Goal: Information Seeking & Learning: Learn about a topic

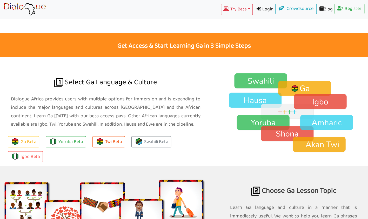
scroll to position [411, 0]
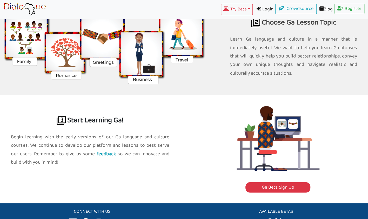
scroll to position [481, 0]
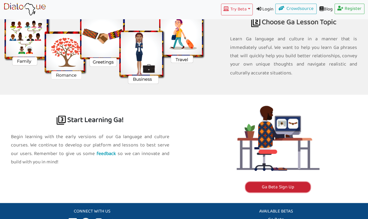
click at [269, 182] on link "Ga Beta Sign Up" at bounding box center [278, 187] width 65 height 10
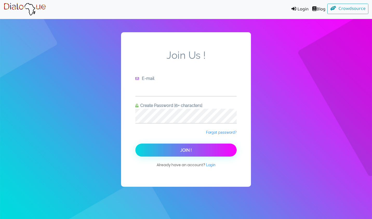
click at [189, 91] on input "text" at bounding box center [185, 89] width 101 height 14
type input "[EMAIL_ADDRESS][DOMAIN_NAME]"
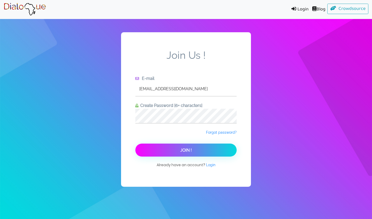
click at [178, 150] on button "Join !" at bounding box center [185, 149] width 101 height 13
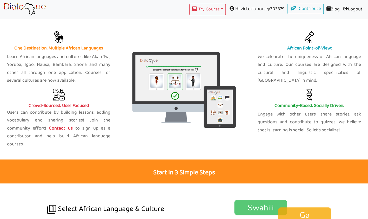
scroll to position [185, 0]
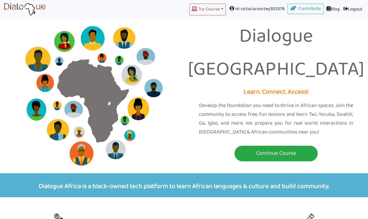
scroll to position [3, 0]
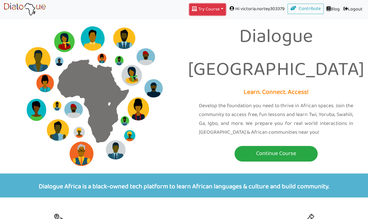
click at [218, 11] on button "Try Course Toggle Dropdown" at bounding box center [207, 10] width 36 height 12
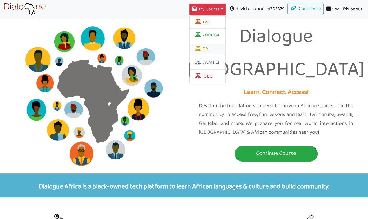
click at [195, 53] on link "GA" at bounding box center [208, 49] width 36 height 10
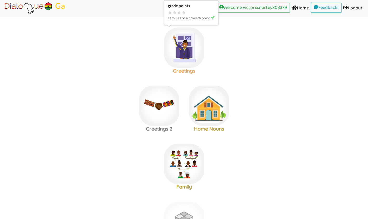
click at [175, 46] on img at bounding box center [184, 48] width 40 height 40
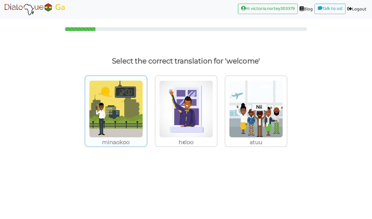
click at [139, 107] on img at bounding box center [116, 108] width 54 height 57
click at [147, 107] on input "minaokoo" at bounding box center [149, 106] width 4 height 4
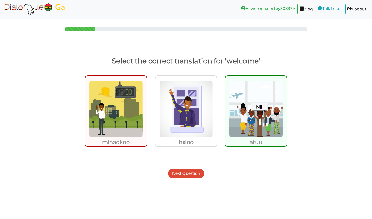
click at [194, 173] on button "Next Question" at bounding box center [186, 173] width 36 height 9
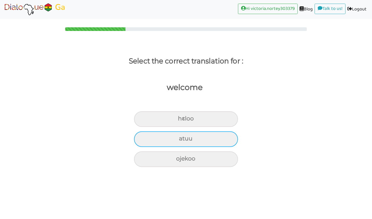
click at [215, 135] on div "atuu" at bounding box center [186, 139] width 104 height 16
click at [183, 137] on input "atuu" at bounding box center [181, 138] width 3 height 3
radio input "true"
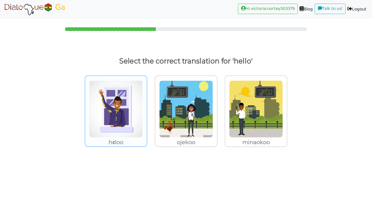
click at [133, 140] on p "hɛloo" at bounding box center [116, 141] width 62 height 9
click at [147, 108] on input "hɛloo" at bounding box center [149, 106] width 4 height 4
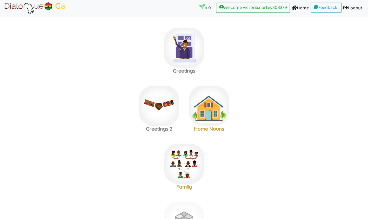
scroll to position [236, 0]
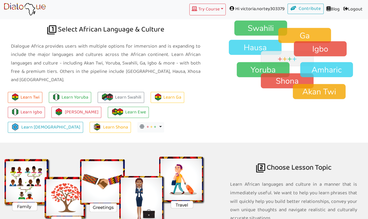
scroll to position [291, 0]
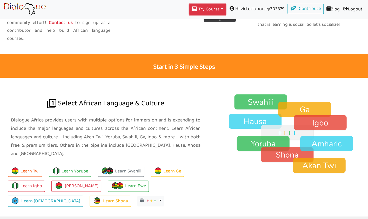
click at [206, 9] on button "Try Course Toggle Dropdown" at bounding box center [207, 10] width 36 height 12
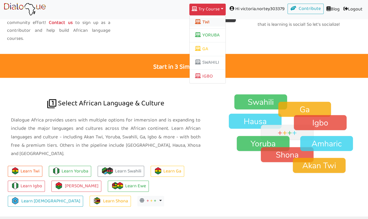
click at [205, 22] on button "TWI" at bounding box center [208, 22] width 36 height 9
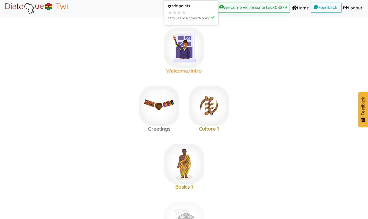
click at [175, 54] on img at bounding box center [184, 48] width 40 height 40
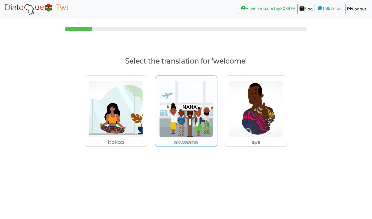
click at [187, 138] on p "akwaaba" at bounding box center [186, 141] width 62 height 9
click at [217, 108] on input "akwaaba" at bounding box center [219, 106] width 4 height 4
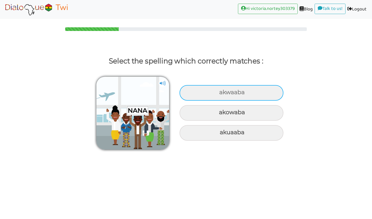
click at [249, 95] on div "akwaaba" at bounding box center [232, 93] width 104 height 16
click at [222, 94] on input "akwaaba" at bounding box center [219, 92] width 3 height 3
radio input "true"
